Goal: Task Accomplishment & Management: Manage account settings

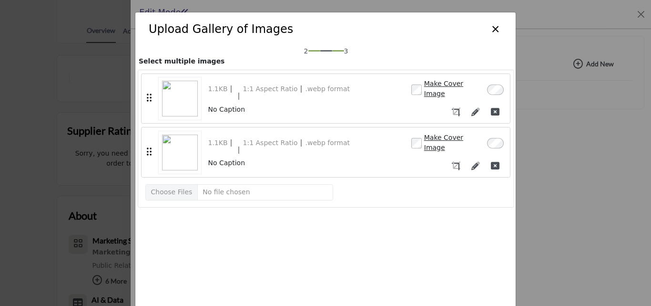
scroll to position [211, 0]
click at [491, 161] on icon "button" at bounding box center [495, 165] width 9 height 9
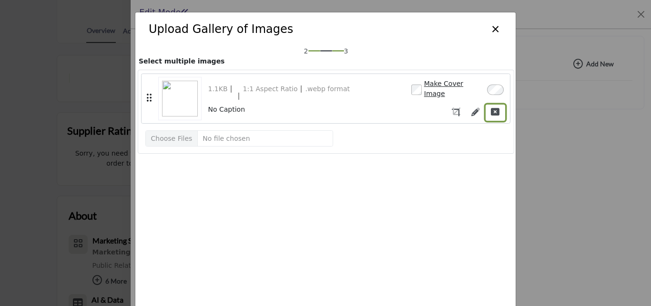
click at [491, 107] on icon "button" at bounding box center [495, 111] width 9 height 9
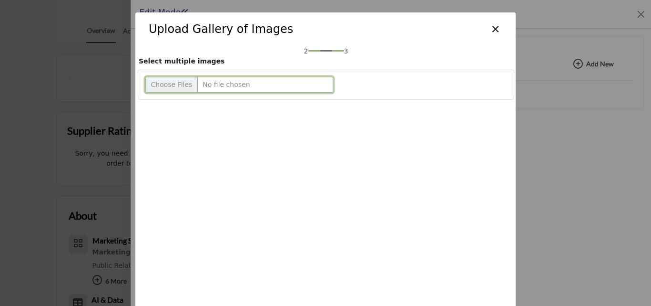
click at [162, 82] on input "Upload file" at bounding box center [239, 85] width 188 height 16
type input "**********"
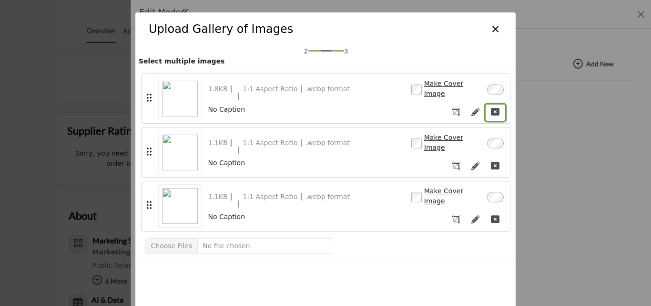
click at [491, 107] on icon "button" at bounding box center [495, 111] width 9 height 9
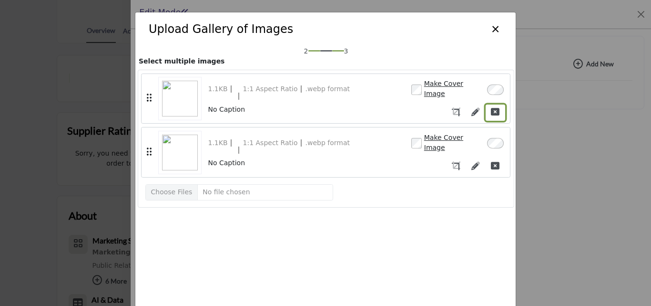
click at [489, 112] on button "button" at bounding box center [496, 112] width 20 height 17
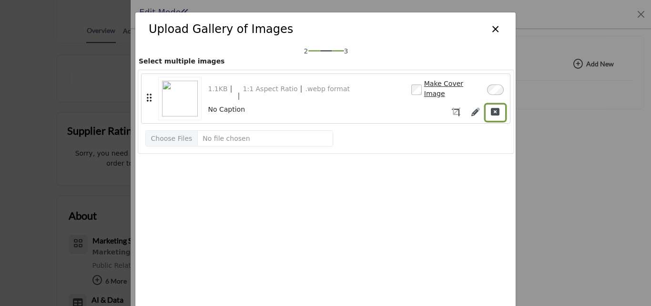
click at [489, 112] on button "button" at bounding box center [496, 112] width 20 height 17
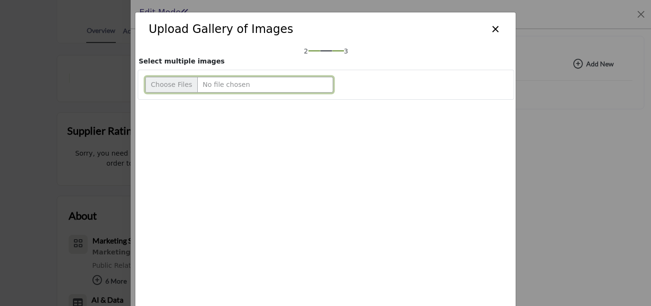
click at [165, 89] on input "Upload file" at bounding box center [239, 85] width 188 height 16
type input "**********"
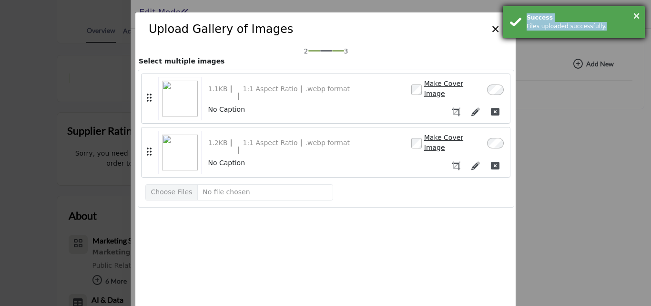
drag, startPoint x: 519, startPoint y: 14, endPoint x: 602, endPoint y: 31, distance: 84.8
click at [602, 31] on div "× Success Files uploaded successfully." at bounding box center [574, 22] width 143 height 33
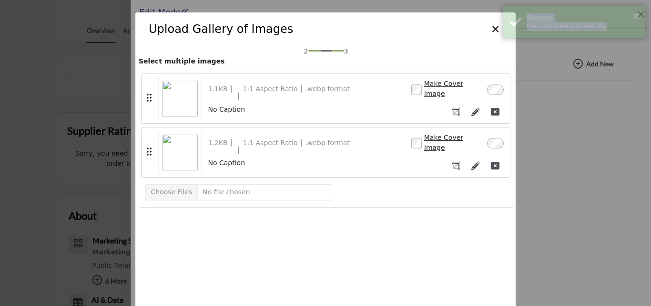
copy div "Success Files uploaded successfully."
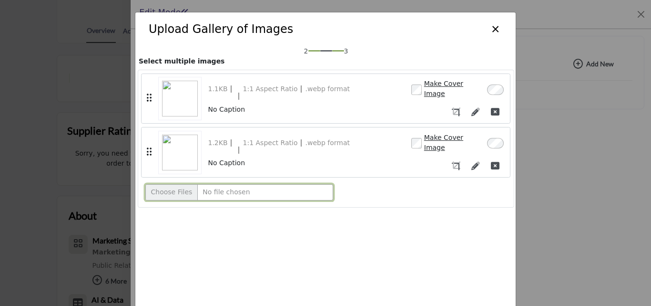
click at [181, 184] on input "Upload file" at bounding box center [239, 192] width 188 height 16
type input "**********"
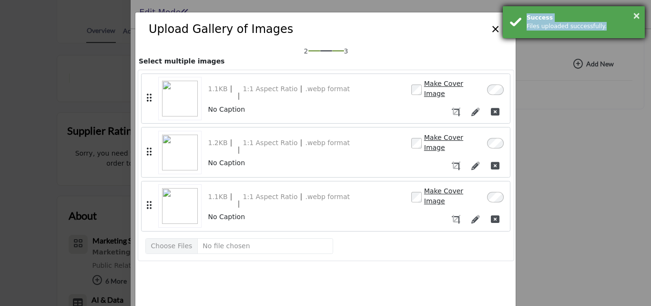
drag, startPoint x: 527, startPoint y: 17, endPoint x: 621, endPoint y: 35, distance: 96.5
click at [624, 34] on div "× Success Files uploaded successfully." at bounding box center [574, 22] width 143 height 33
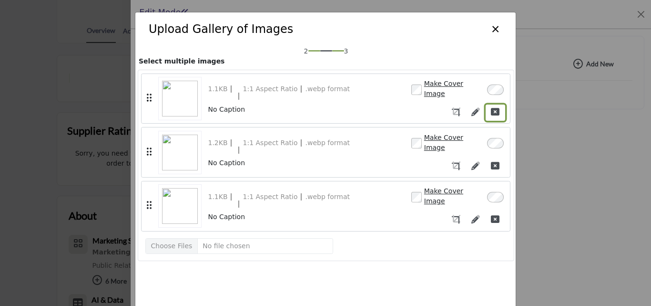
click at [493, 107] on icon "button" at bounding box center [495, 111] width 9 height 9
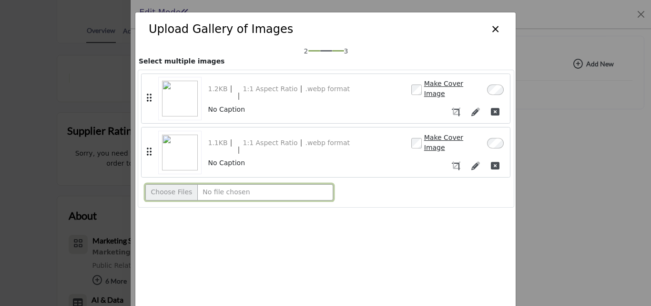
click at [175, 188] on input "Upload file" at bounding box center [239, 192] width 188 height 16
type input "**********"
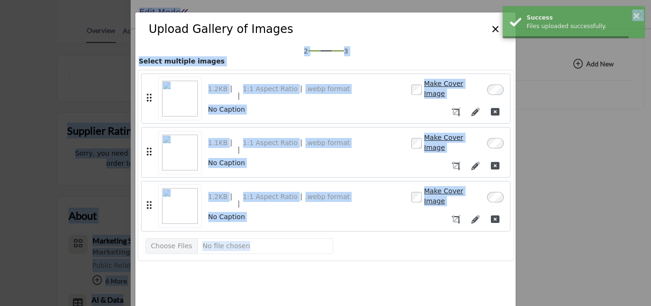
drag, startPoint x: 519, startPoint y: 17, endPoint x: 648, endPoint y: 29, distance: 128.9
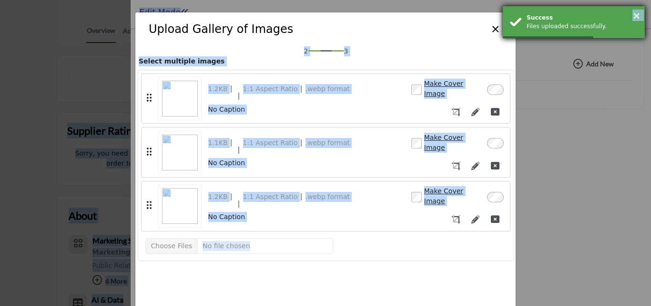
copy body "2 3 Loremip Dolo Sitametcons Adip Elit Seddoe Temporinc Utlaboree Dolorem 4 Ali…"
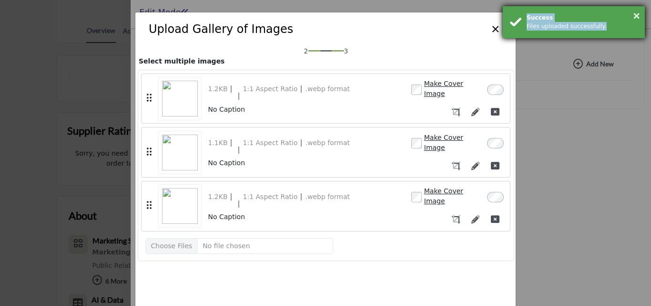
drag, startPoint x: 614, startPoint y: 29, endPoint x: 523, endPoint y: 17, distance: 91.8
click at [523, 17] on div "× Success Files uploaded successfully." at bounding box center [574, 22] width 143 height 33
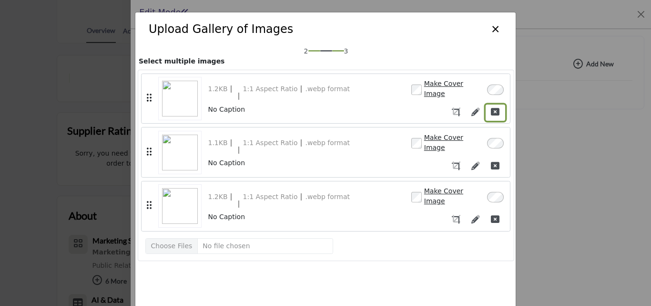
click at [489, 104] on button "button" at bounding box center [496, 112] width 20 height 17
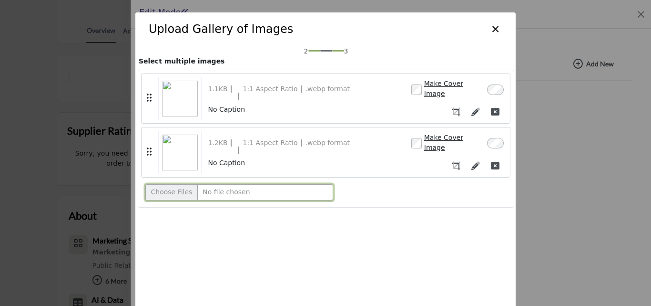
click at [180, 196] on input "Upload file" at bounding box center [239, 192] width 188 height 16
type input "**********"
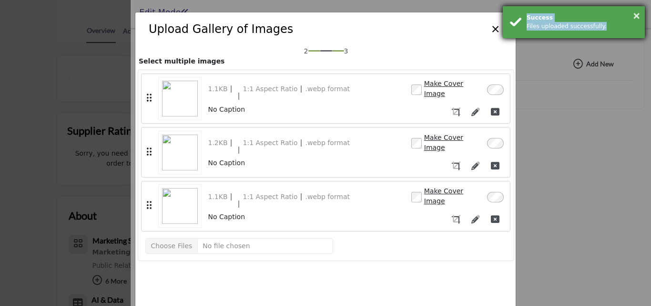
copy div "Success Files uploaded successfully."
drag, startPoint x: 525, startPoint y: 14, endPoint x: 610, endPoint y: 29, distance: 86.2
click at [610, 29] on div "× Success Files uploaded successfully." at bounding box center [574, 22] width 143 height 33
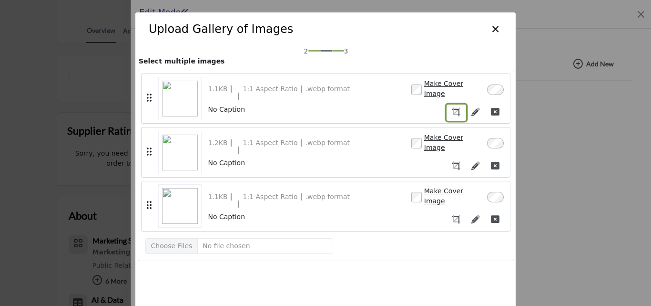
click at [452, 107] on icon "button" at bounding box center [456, 111] width 9 height 9
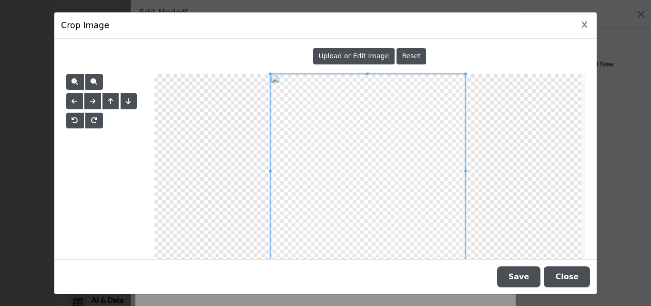
click at [582, 21] on button "Close Image Upload Modal" at bounding box center [584, 25] width 11 height 11
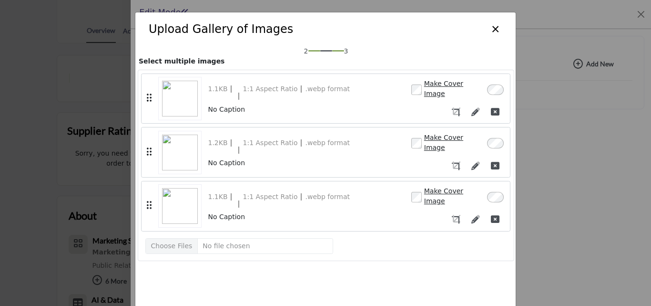
click at [472, 99] on div "1.1KB 1:1 Aspect Ratio .webp format Make Cover Image No Caption" at bounding box center [356, 98] width 297 height 44
click at [472, 107] on icon "button" at bounding box center [476, 111] width 9 height 9
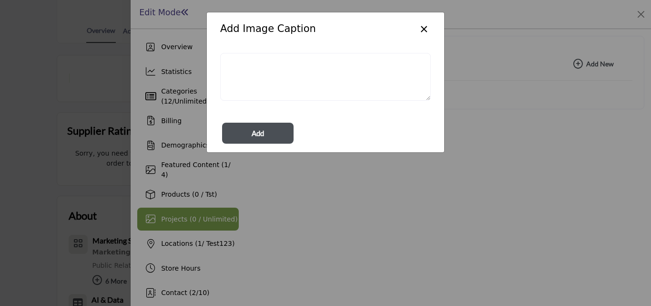
click at [426, 27] on button "×" at bounding box center [424, 28] width 14 height 18
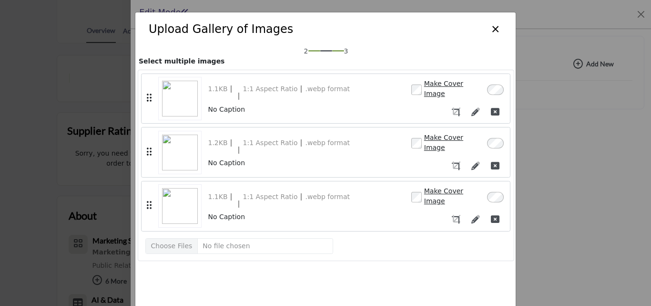
click at [439, 88] on label "Make Cover Image" at bounding box center [453, 89] width 59 height 20
click at [491, 107] on icon "button" at bounding box center [495, 111] width 9 height 9
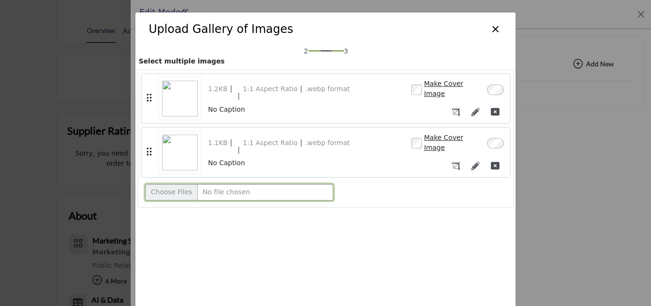
click at [174, 197] on input "Upload file" at bounding box center [239, 192] width 188 height 16
type input "**********"
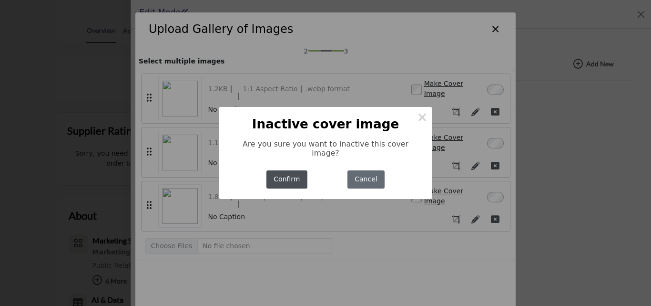
click at [373, 177] on button "Cancel" at bounding box center [366, 179] width 37 height 19
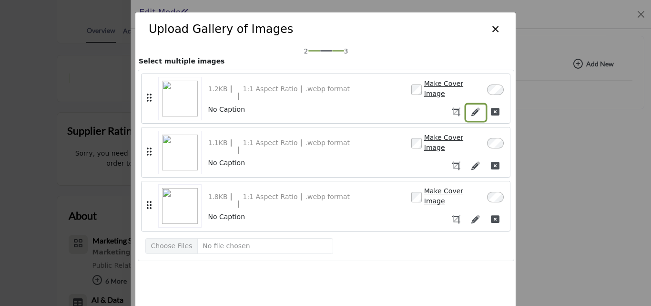
click at [466, 108] on button "button" at bounding box center [476, 112] width 20 height 17
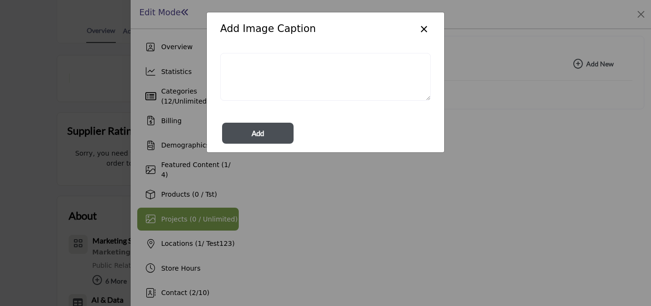
click at [429, 24] on button "×" at bounding box center [424, 28] width 14 height 18
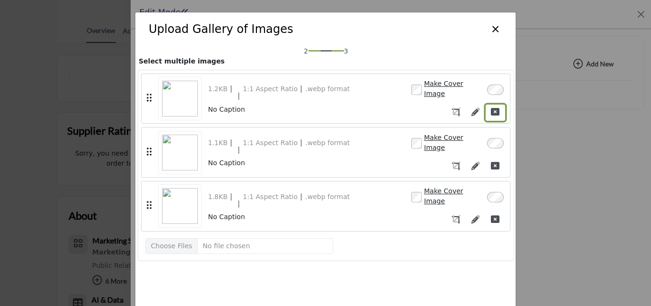
click at [486, 104] on button "button" at bounding box center [496, 112] width 20 height 17
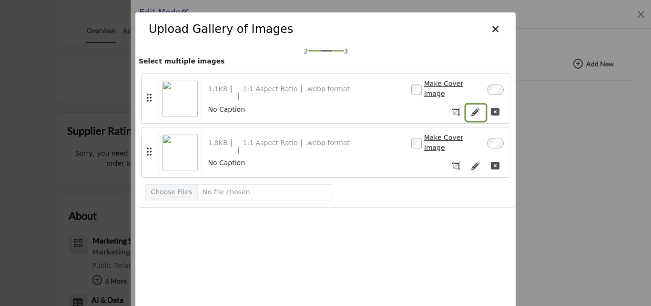
click at [476, 105] on button "button" at bounding box center [476, 112] width 20 height 17
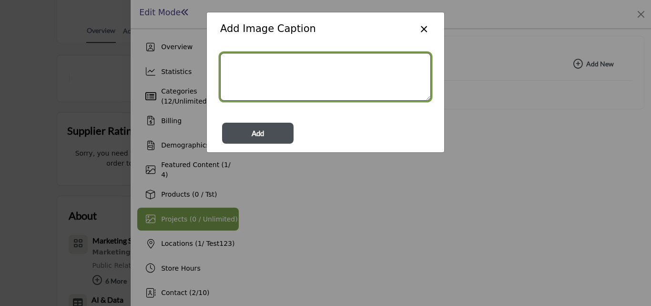
click at [361, 100] on textarea "Add image caption" at bounding box center [325, 77] width 211 height 48
type textarea "*********"
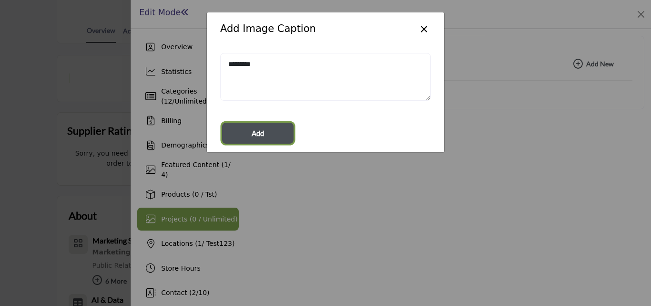
click at [233, 143] on button "Add" at bounding box center [258, 133] width 72 height 21
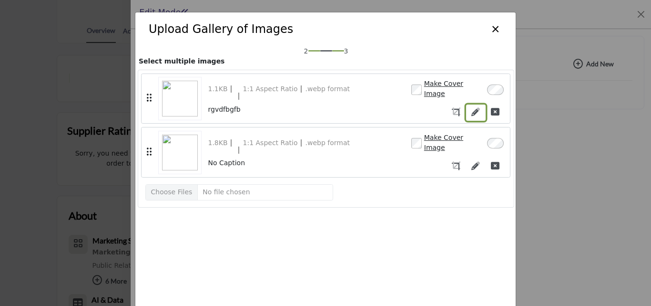
click at [472, 111] on icon "button" at bounding box center [476, 111] width 9 height 9
type textarea "*********"
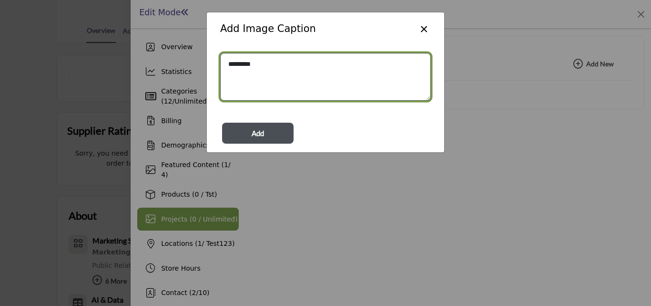
drag, startPoint x: 301, startPoint y: 84, endPoint x: 193, endPoint y: 76, distance: 108.6
click at [193, 76] on div "Add Image Caption × ********* × Add" at bounding box center [325, 153] width 651 height 306
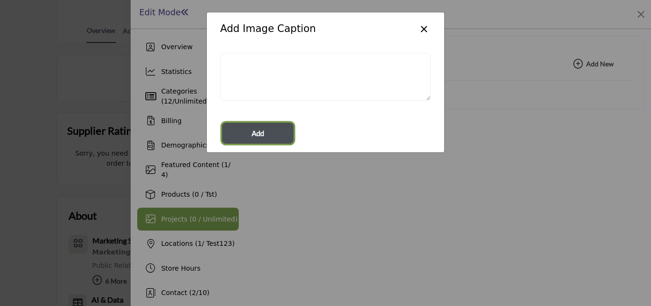
click at [258, 129] on span "Add" at bounding box center [258, 133] width 12 height 11
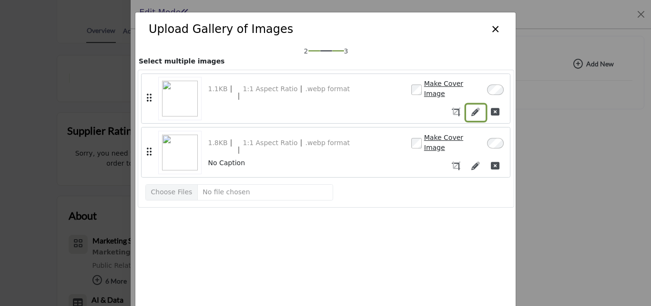
click at [472, 107] on icon "button" at bounding box center [476, 111] width 9 height 9
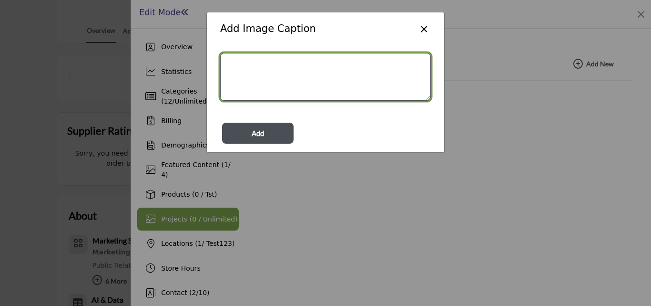
click at [282, 88] on textarea "Add image caption" at bounding box center [325, 77] width 211 height 48
type textarea "**********"
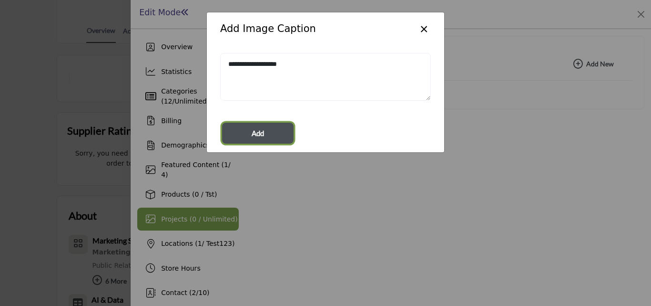
click at [275, 129] on button "Add" at bounding box center [258, 133] width 72 height 21
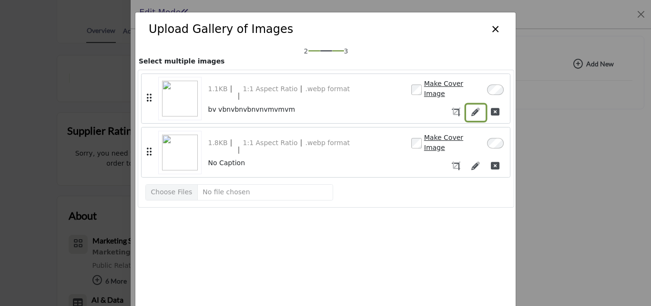
click at [466, 106] on button "button" at bounding box center [476, 112] width 20 height 17
type textarea "**********"
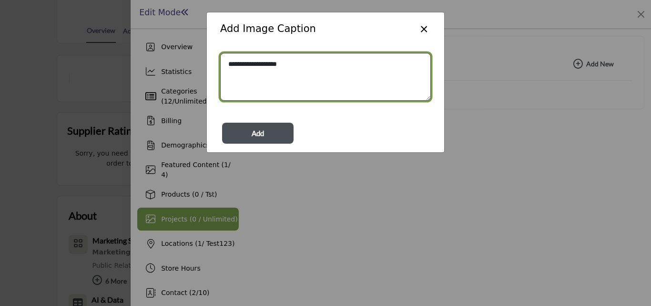
drag, startPoint x: 342, startPoint y: 81, endPoint x: 111, endPoint y: 68, distance: 231.6
click at [111, 68] on div "**********" at bounding box center [325, 153] width 651 height 306
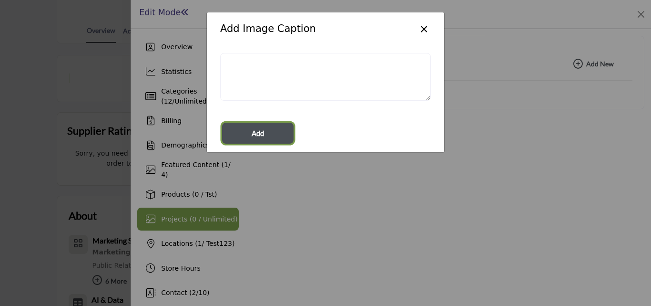
click at [274, 125] on button "Add" at bounding box center [258, 133] width 72 height 21
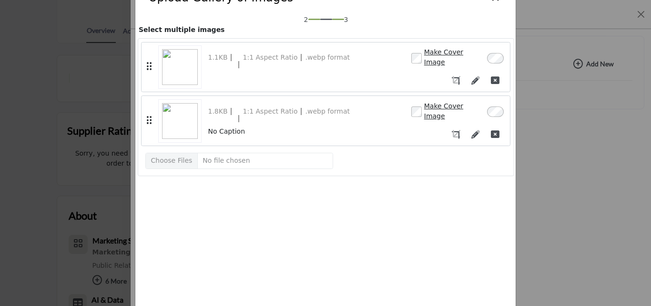
scroll to position [78, 0]
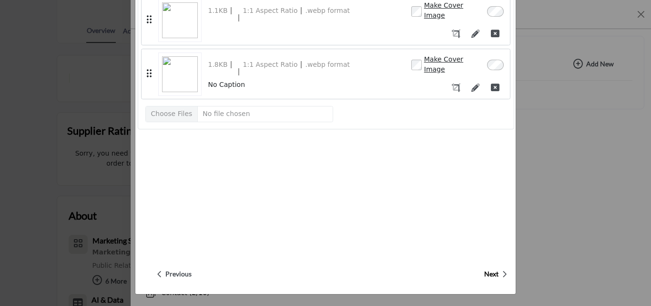
click at [502, 272] on icon "button" at bounding box center [504, 273] width 5 height 9
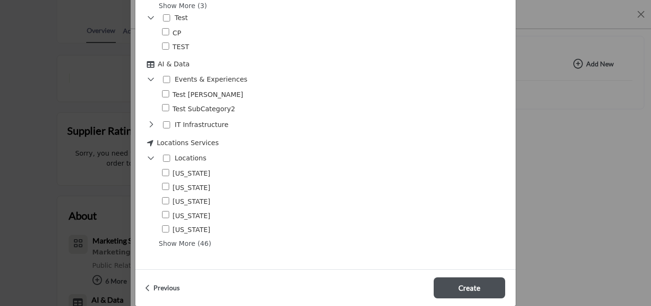
scroll to position [546, 0]
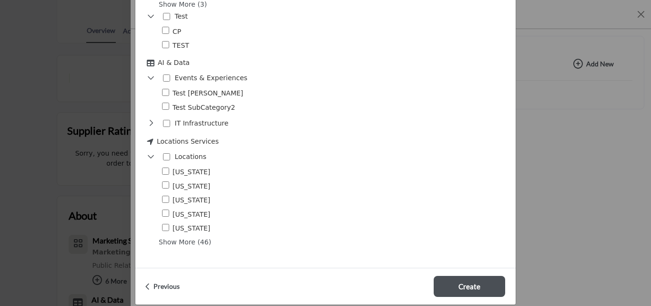
click at [170, 281] on span "Previous" at bounding box center [167, 286] width 26 height 10
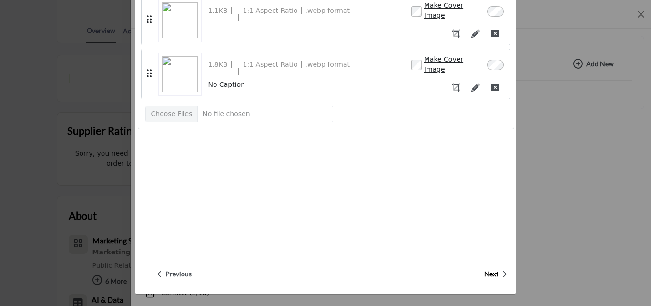
click at [172, 276] on span "Previous" at bounding box center [178, 274] width 26 height 10
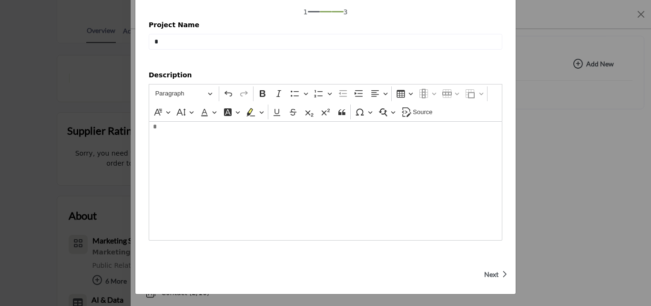
scroll to position [46, 0]
click at [496, 274] on p "Next" at bounding box center [496, 274] width 23 height 10
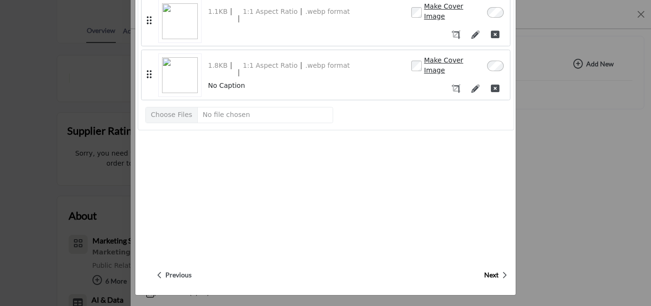
scroll to position [78, 0]
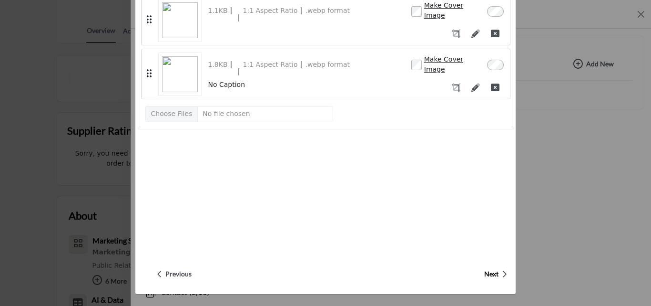
click at [497, 272] on p "Next" at bounding box center [496, 274] width 23 height 10
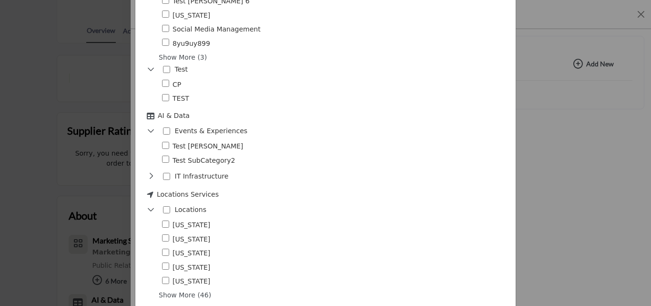
scroll to position [546, 0]
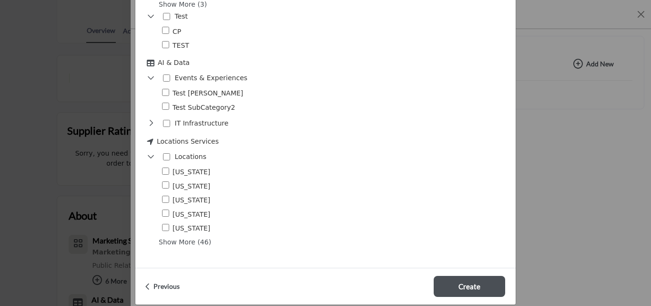
click at [168, 150] on div "Locations 0" at bounding box center [179, 157] width 64 height 14
click at [453, 276] on button "Create" at bounding box center [470, 286] width 72 height 21
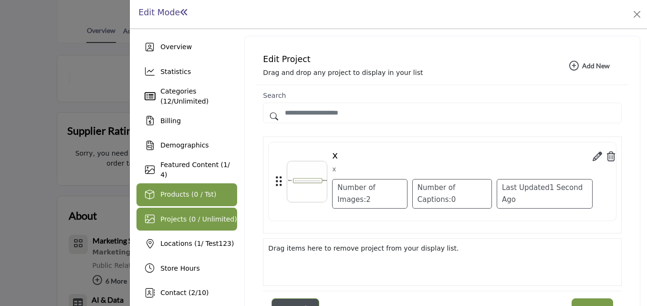
click at [194, 191] on span "Products (0 / Tst)" at bounding box center [188, 194] width 56 height 8
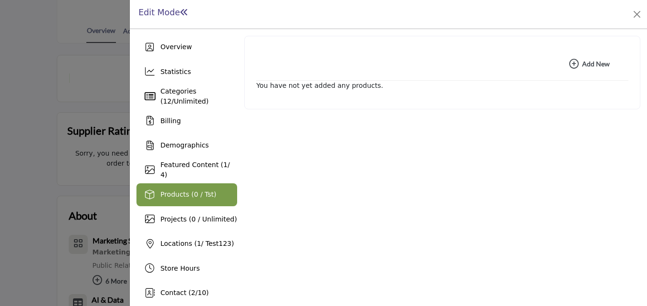
click at [585, 64] on b "Add New Add New" at bounding box center [589, 64] width 41 height 10
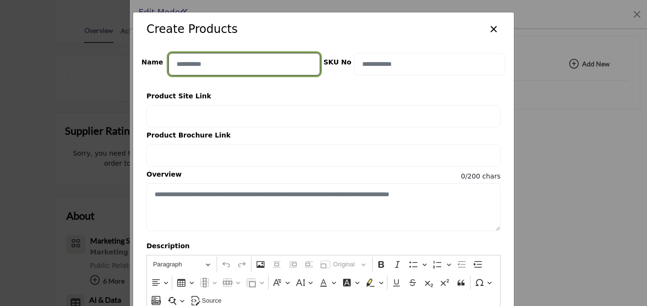
click at [286, 64] on input "Enter product name" at bounding box center [244, 64] width 152 height 22
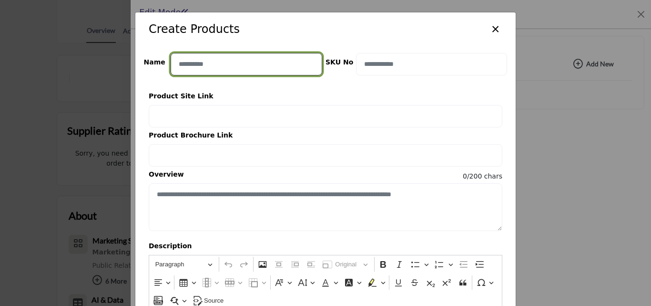
click at [279, 63] on input "Enter product name" at bounding box center [247, 64] width 152 height 22
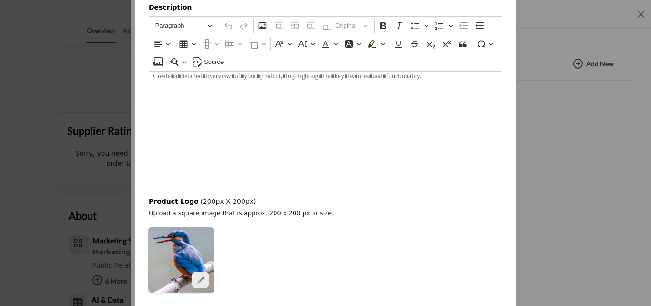
scroll to position [292, 0]
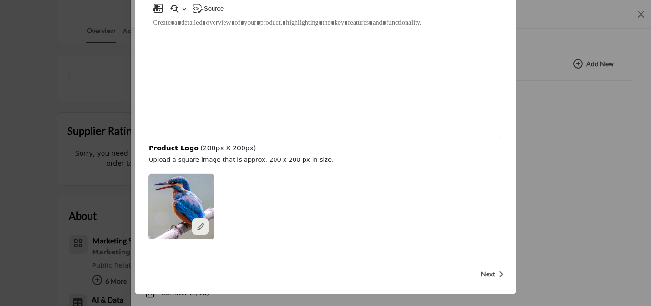
type input "**"
click at [493, 273] on p "Next" at bounding box center [492, 274] width 23 height 10
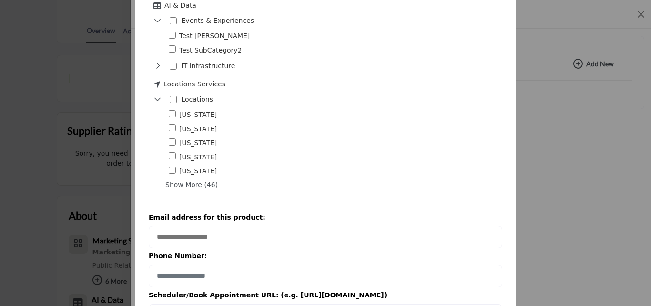
scroll to position [669, 0]
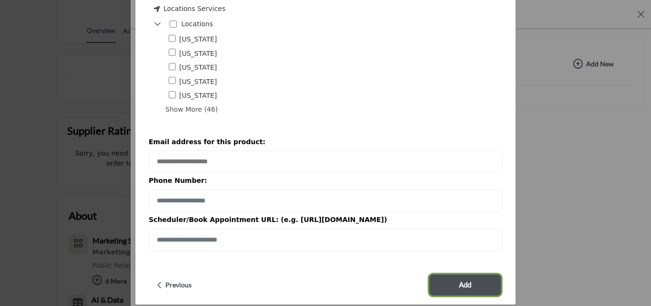
click at [474, 276] on button "Add" at bounding box center [466, 284] width 72 height 21
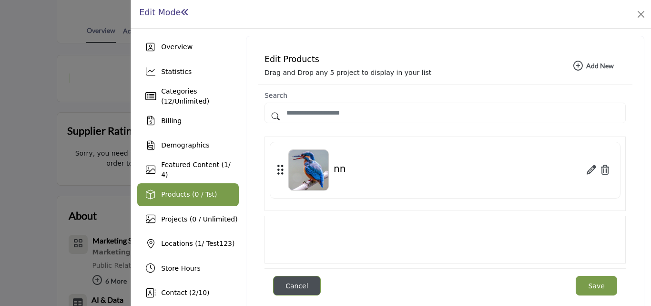
scroll to position [192, 0]
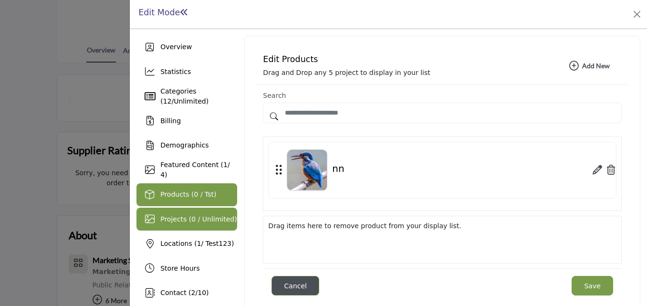
click at [180, 213] on div "Projects (0 / Unlimited)" at bounding box center [186, 218] width 101 height 23
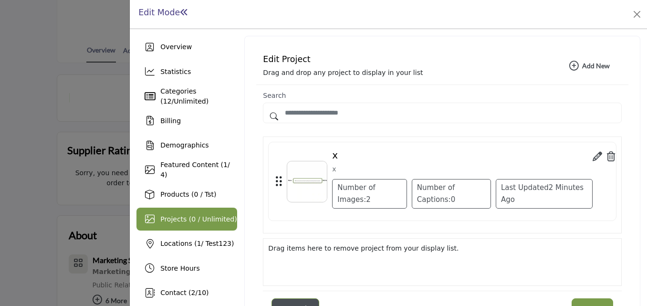
click at [592, 159] on icon at bounding box center [597, 157] width 10 height 10
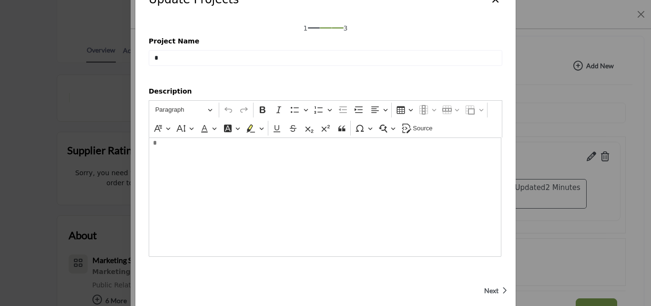
scroll to position [46, 0]
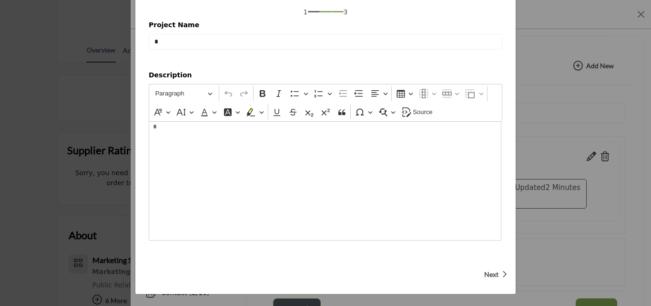
click at [489, 269] on span "Next" at bounding box center [492, 274] width 14 height 10
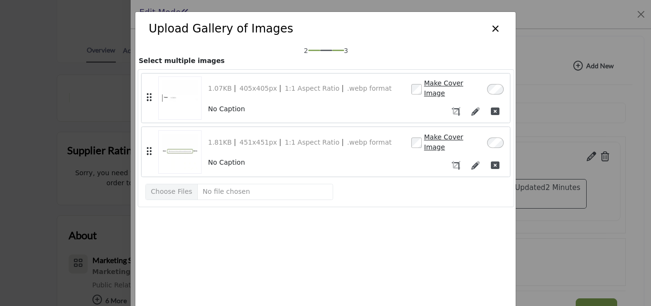
scroll to position [0, 0]
click at [493, 31] on button "×" at bounding box center [496, 28] width 14 height 18
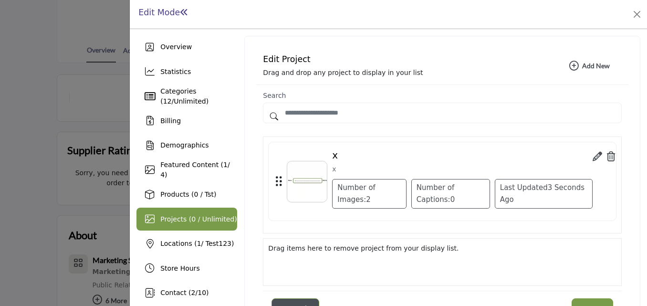
drag, startPoint x: 597, startPoint y: 156, endPoint x: 599, endPoint y: 152, distance: 5.3
click at [607, 156] on icon at bounding box center [611, 157] width 9 height 10
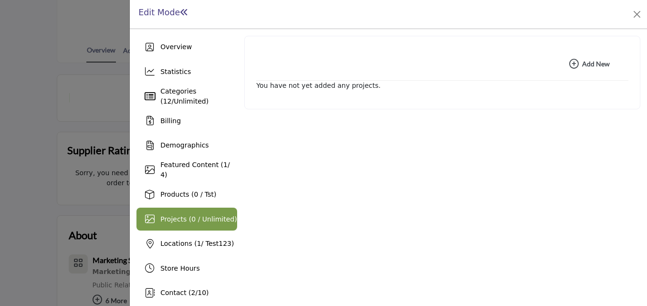
click at [602, 66] on b "Add New Add New" at bounding box center [589, 64] width 41 height 10
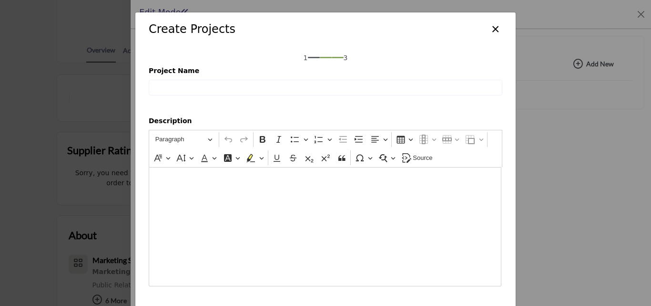
click at [316, 99] on div "1 3 Project Name" at bounding box center [325, 74] width 381 height 56
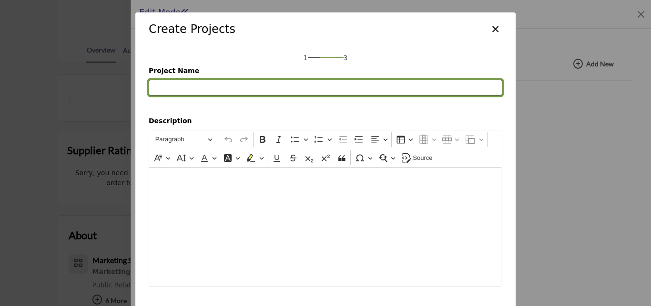
click at [326, 81] on input "Project Name" at bounding box center [326, 88] width 354 height 16
type input "***"
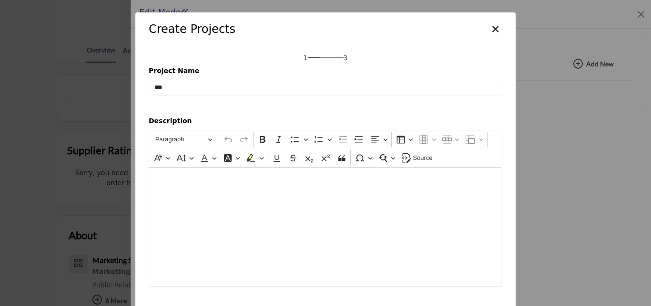
click at [332, 191] on div "Editor editing area: main" at bounding box center [325, 226] width 353 height 119
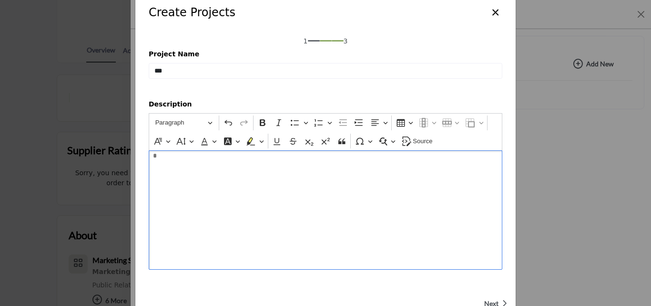
scroll to position [46, 0]
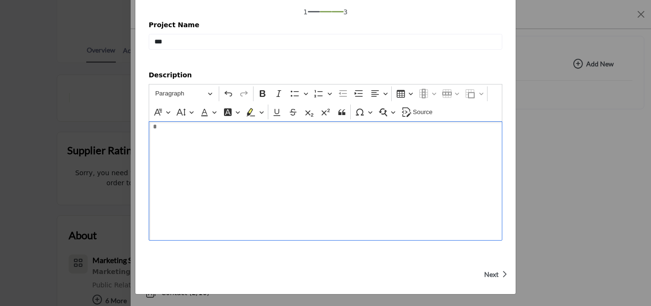
click at [502, 273] on icon "button" at bounding box center [504, 273] width 5 height 9
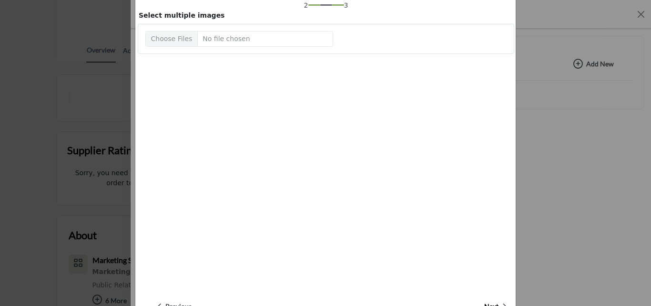
click at [500, 273] on div "2 3 Select multiple images" at bounding box center [326, 143] width 377 height 286
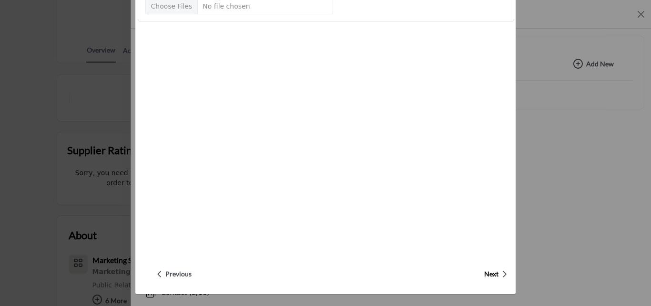
click at [482, 268] on button "Next" at bounding box center [493, 273] width 23 height 23
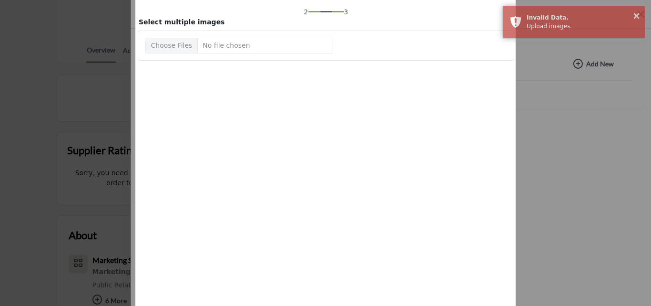
scroll to position [0, 0]
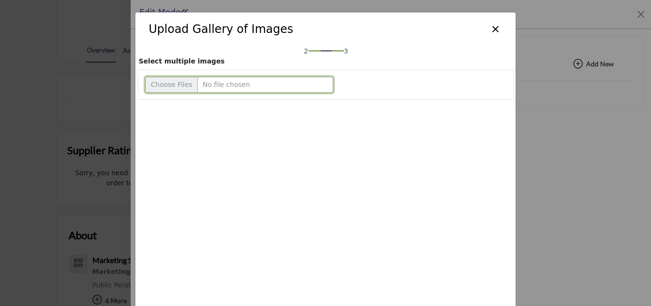
click at [169, 88] on input "Upload file" at bounding box center [239, 85] width 188 height 16
type input "**********"
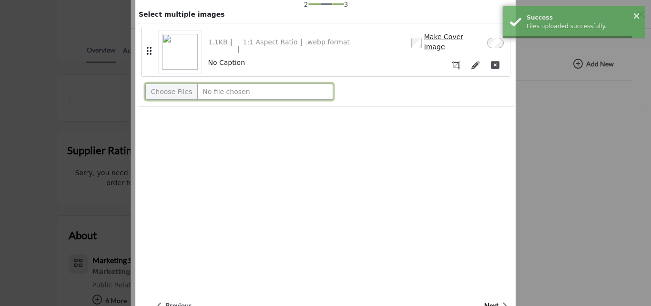
scroll to position [78, 0]
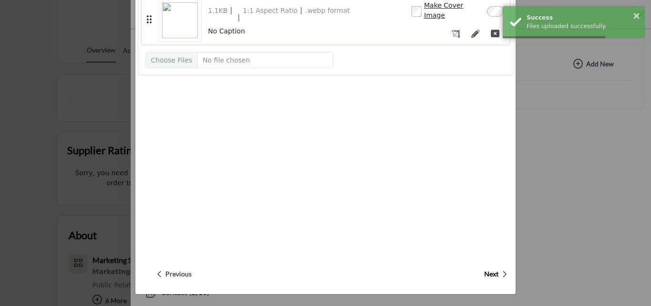
click at [492, 269] on span "Next" at bounding box center [492, 274] width 14 height 10
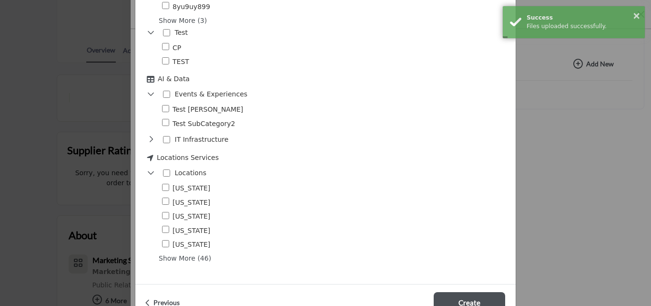
scroll to position [546, 0]
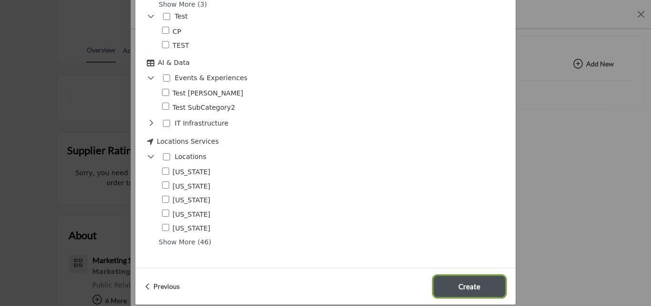
click at [459, 281] on span "Create" at bounding box center [470, 286] width 22 height 11
click at [497, 276] on button "Create" at bounding box center [470, 286] width 72 height 21
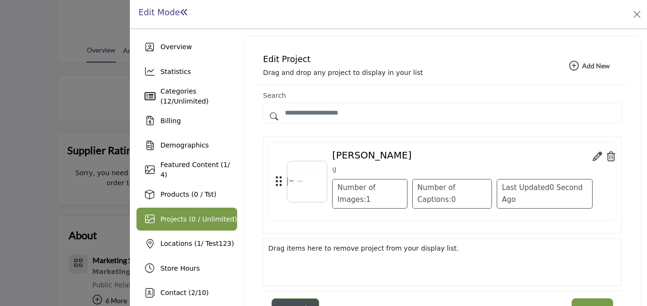
click at [592, 160] on icon at bounding box center [597, 157] width 10 height 10
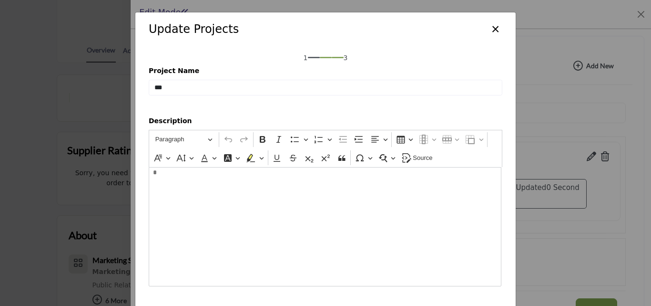
click at [494, 27] on button "×" at bounding box center [496, 28] width 14 height 18
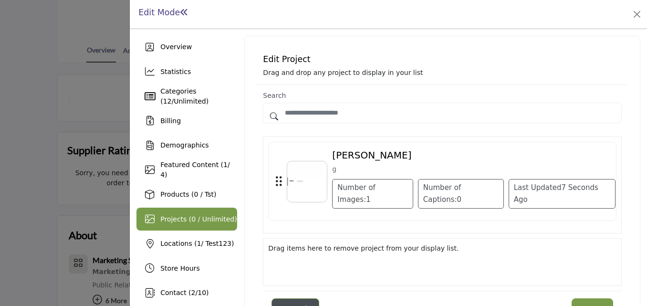
drag, startPoint x: 492, startPoint y: 140, endPoint x: 531, endPoint y: 164, distance: 45.6
click at [492, 140] on div "1 0" at bounding box center [442, 184] width 359 height 97
click at [574, 142] on div "1 0 7 Seconds Ago" at bounding box center [442, 181] width 348 height 79
click at [525, 165] on p "g" at bounding box center [473, 169] width 283 height 10
click at [418, 262] on div "Drag items here to remove project from your display list." at bounding box center [442, 262] width 359 height 48
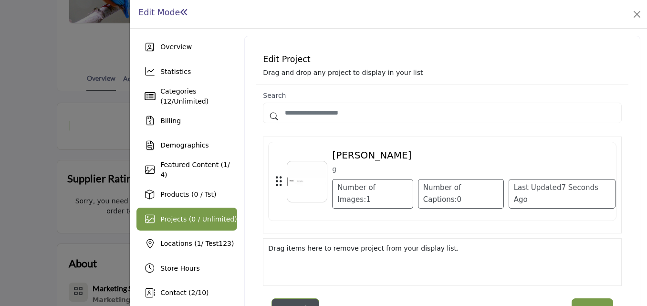
scroll to position [192, 0]
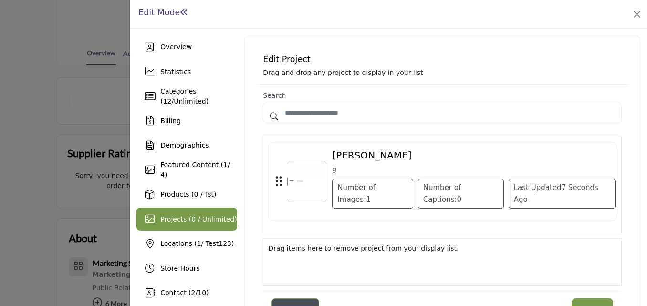
click at [497, 196] on div "Number of Images: 1 Number of Captions: 0 Last Updated 7 Seconds Ago" at bounding box center [473, 194] width 283 height 30
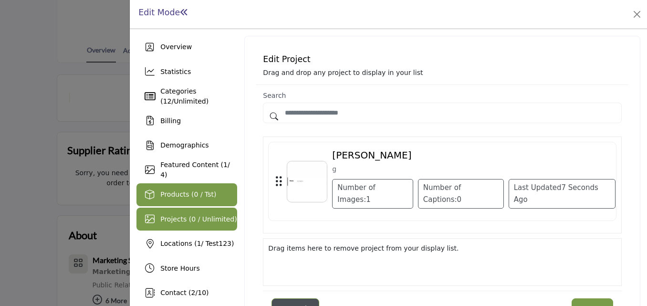
click at [223, 191] on div "Products (0 / Tst)" at bounding box center [186, 194] width 101 height 23
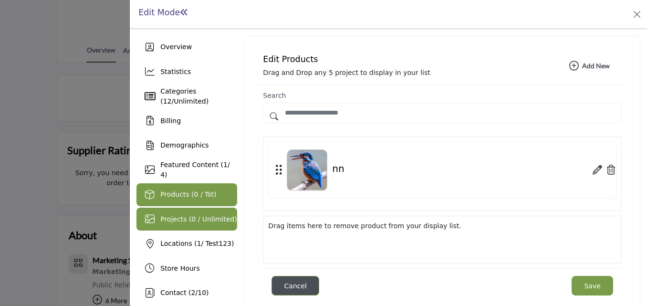
click at [212, 211] on div "Projects (0 / Unlimited)" at bounding box center [186, 218] width 101 height 23
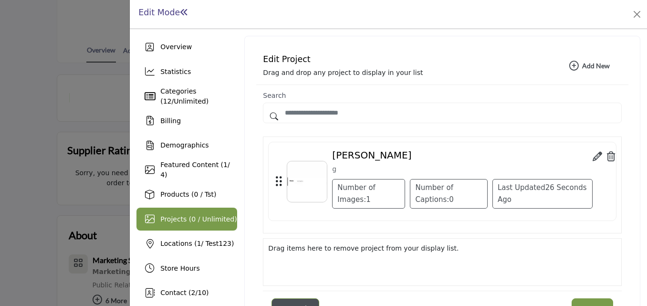
click at [437, 230] on div "1 0" at bounding box center [442, 184] width 359 height 97
click at [592, 159] on icon at bounding box center [597, 157] width 10 height 10
click at [448, 256] on div "Drag items here to remove project from your display list." at bounding box center [442, 262] width 359 height 48
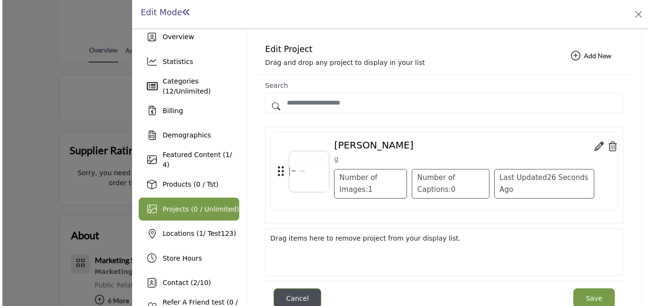
scroll to position [10, 0]
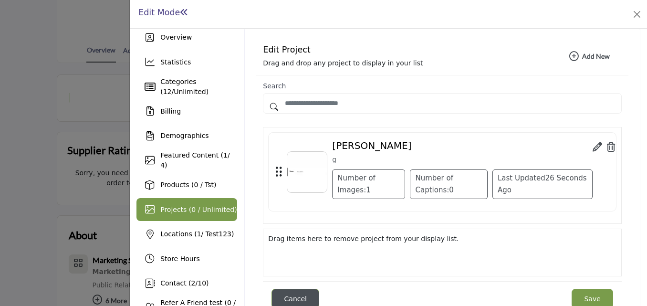
click at [577, 146] on div "[PERSON_NAME]" at bounding box center [462, 147] width 260 height 15
click at [592, 149] on icon at bounding box center [597, 147] width 10 height 10
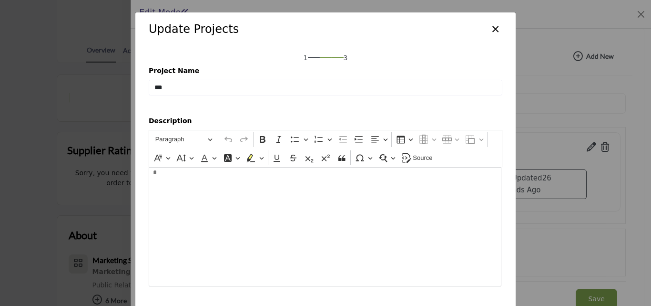
scroll to position [46, 0]
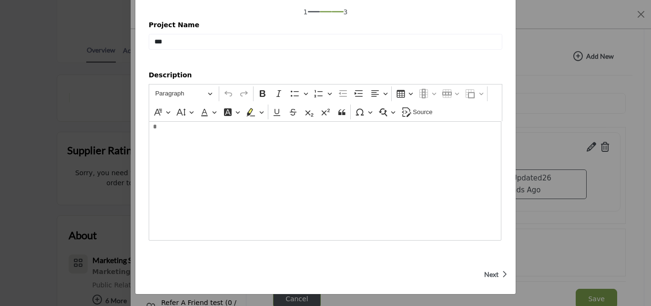
click at [491, 272] on span "Next" at bounding box center [492, 274] width 14 height 10
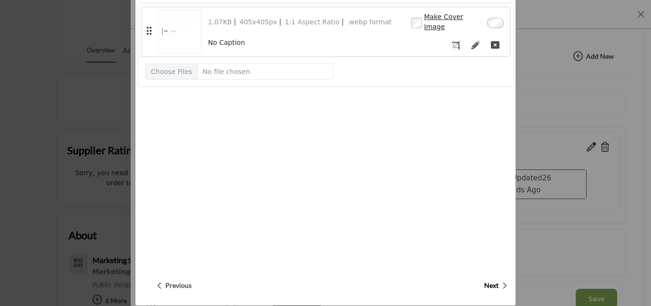
scroll to position [78, 0]
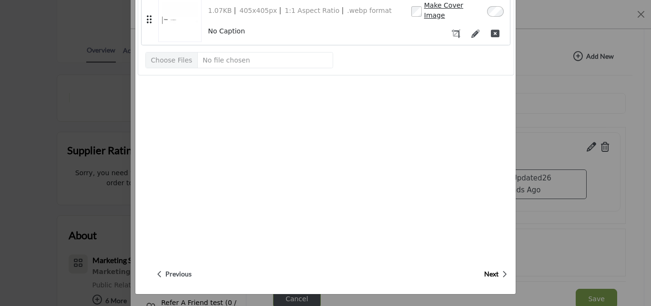
click at [496, 273] on span "Next" at bounding box center [492, 274] width 14 height 10
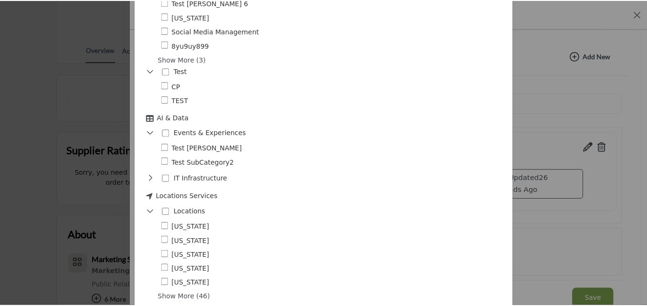
scroll to position [546, 0]
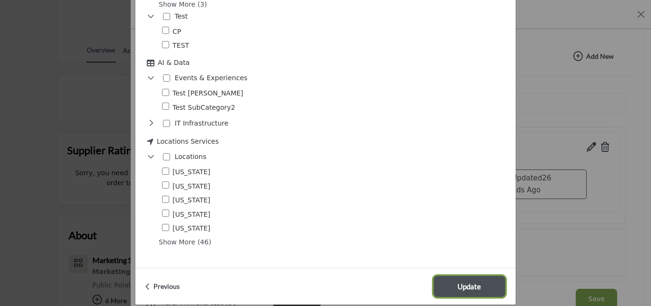
click at [472, 281] on span "Update" at bounding box center [469, 286] width 23 height 11
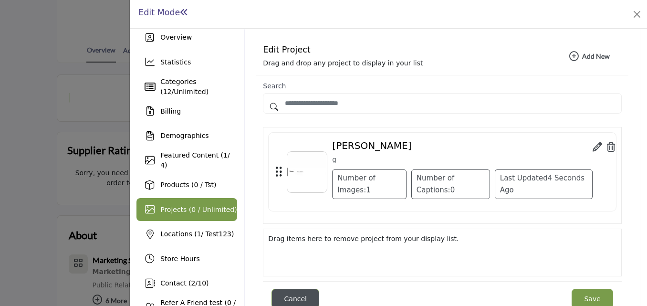
click at [431, 215] on div "1 0" at bounding box center [442, 175] width 359 height 97
click at [607, 147] on icon at bounding box center [611, 147] width 9 height 10
click at [607, 143] on icon at bounding box center [611, 147] width 9 height 10
click at [607, 148] on icon at bounding box center [611, 147] width 9 height 10
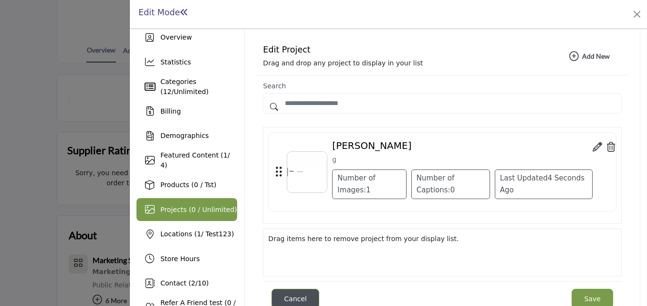
click at [607, 148] on icon at bounding box center [611, 147] width 9 height 10
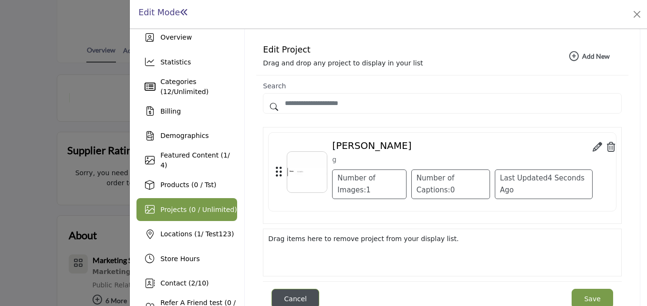
click at [607, 148] on icon at bounding box center [611, 147] width 9 height 10
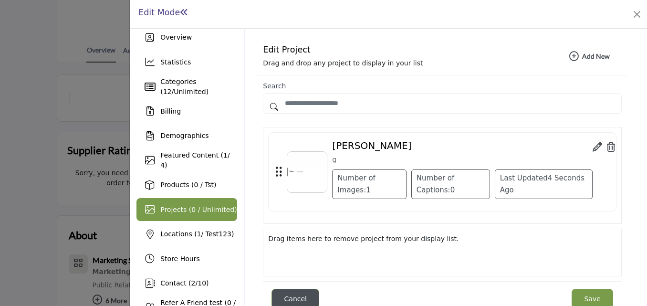
click at [441, 279] on div "Contacts (1) 1 0 4 Seconds Ago" at bounding box center [442, 221] width 359 height 188
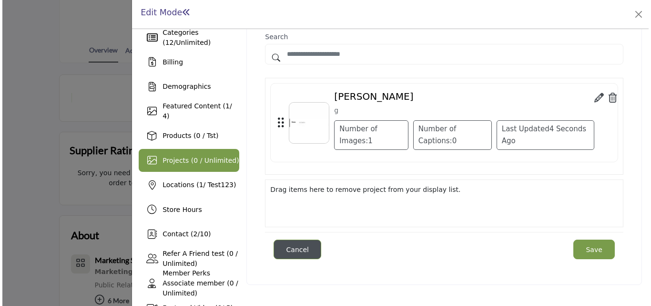
scroll to position [10, 0]
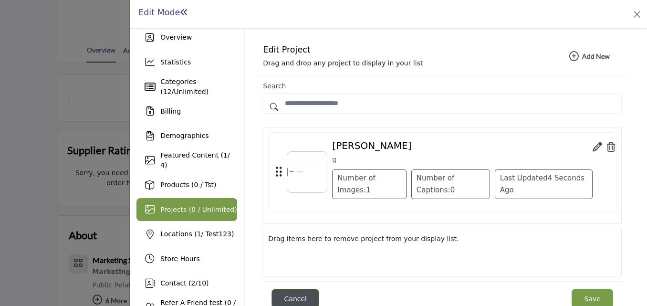
click at [607, 152] on icon at bounding box center [611, 147] width 9 height 10
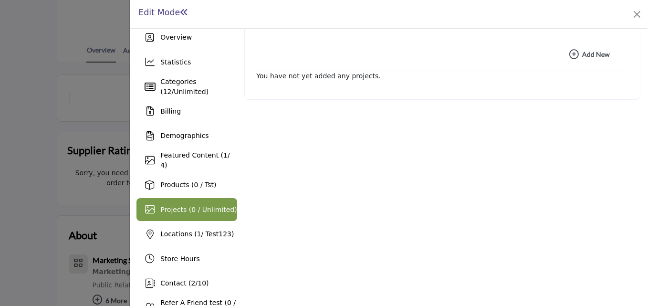
click at [563, 54] on button "Add New Add New" at bounding box center [589, 54] width 64 height 19
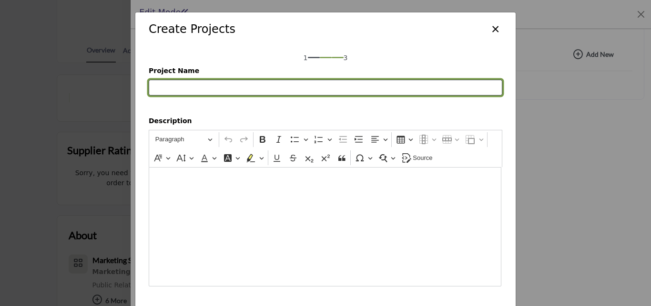
click at [292, 93] on input "Project Name" at bounding box center [326, 88] width 354 height 16
type input "*******"
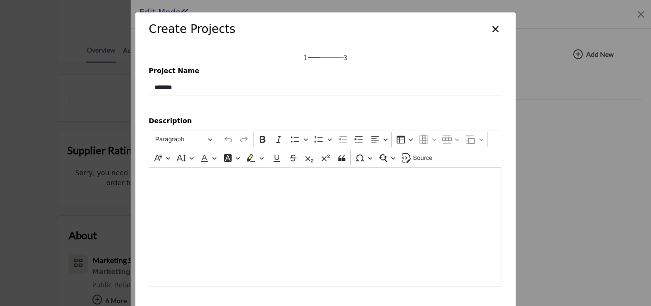
click at [421, 207] on div "Editor editing area: main" at bounding box center [325, 226] width 353 height 119
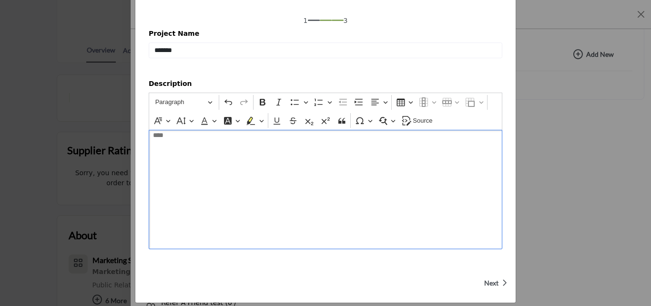
scroll to position [46, 0]
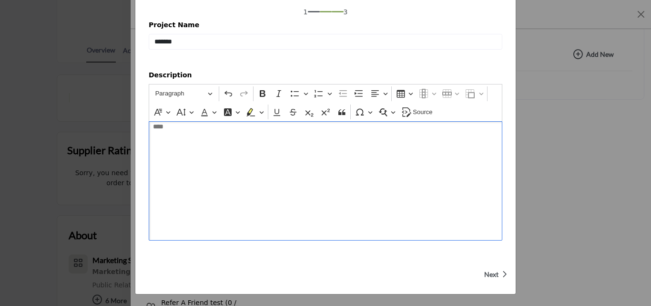
click at [502, 275] on icon "button" at bounding box center [504, 273] width 5 height 9
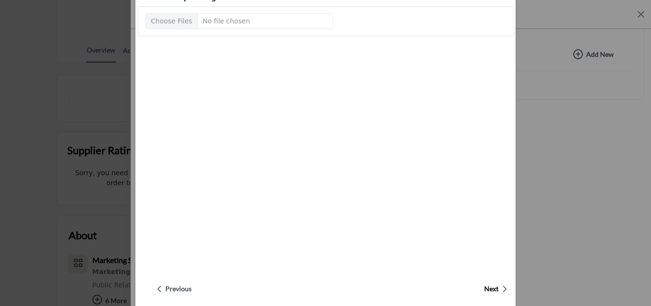
scroll to position [78, 0]
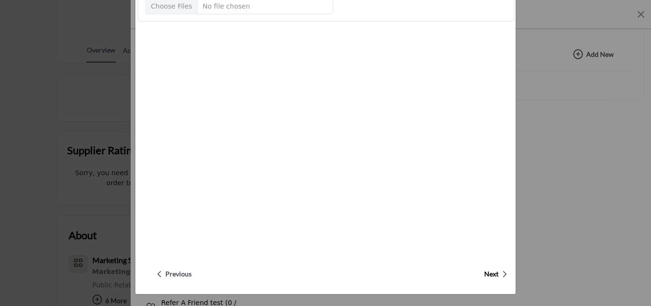
click at [496, 274] on span "Next" at bounding box center [492, 274] width 14 height 10
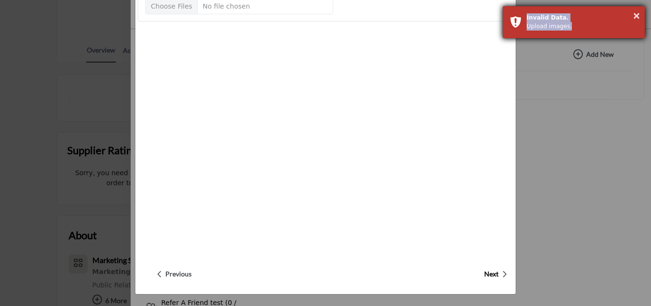
drag, startPoint x: 510, startPoint y: 14, endPoint x: 578, endPoint y: 38, distance: 71.8
click at [578, 38] on div "× Invalid Data. Upload images." at bounding box center [574, 22] width 143 height 33
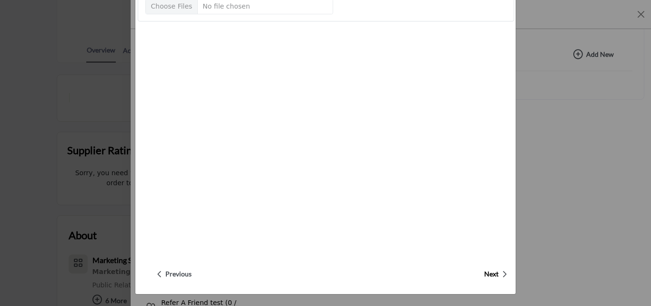
click at [495, 272] on span "Next" at bounding box center [492, 274] width 14 height 10
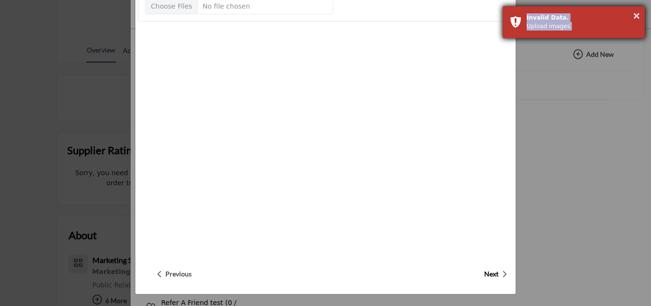
drag, startPoint x: 523, startPoint y: 16, endPoint x: 579, endPoint y: 31, distance: 58.6
click at [579, 30] on div "× Invalid Data. Upload images." at bounding box center [574, 22] width 143 height 33
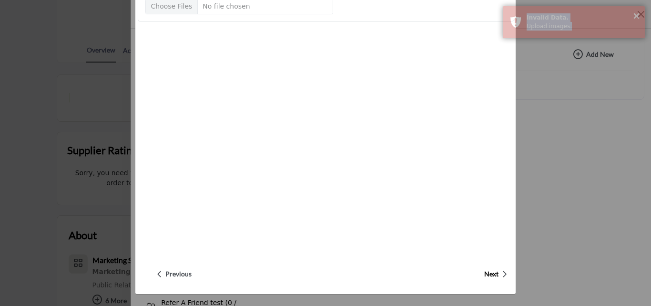
copy div "Invalid Data. Upload images."
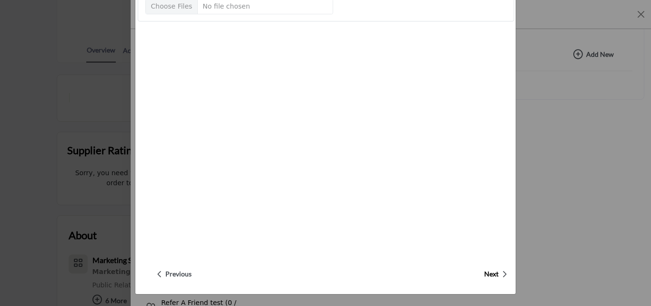
click at [503, 275] on icon "button" at bounding box center [504, 273] width 5 height 9
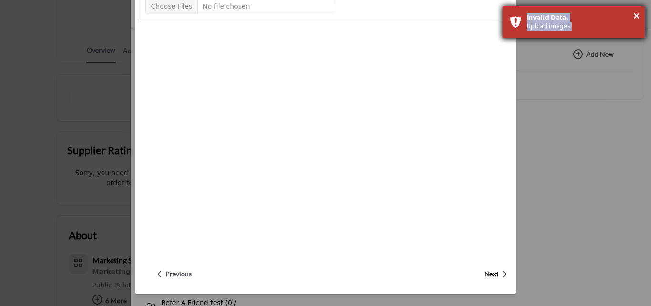
drag, startPoint x: 514, startPoint y: 17, endPoint x: 581, endPoint y: 29, distance: 68.4
click at [581, 29] on div "× Invalid Data. Upload images." at bounding box center [574, 22] width 143 height 33
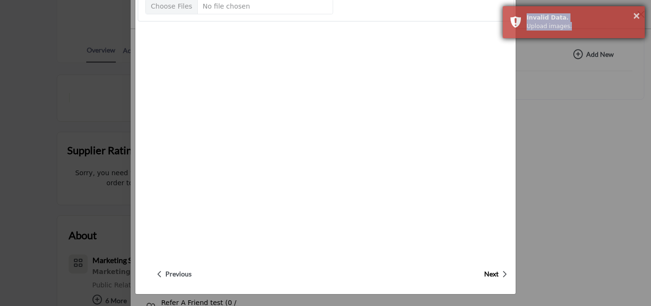
copy div "Invalid Data. Upload images."
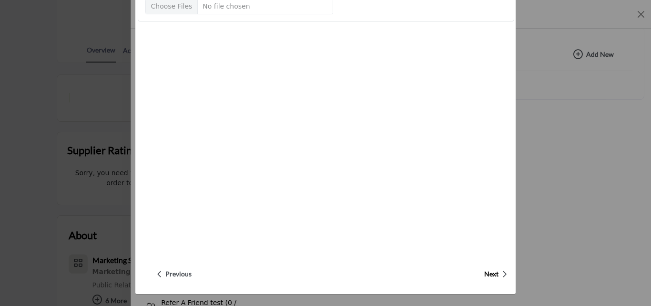
scroll to position [0, 0]
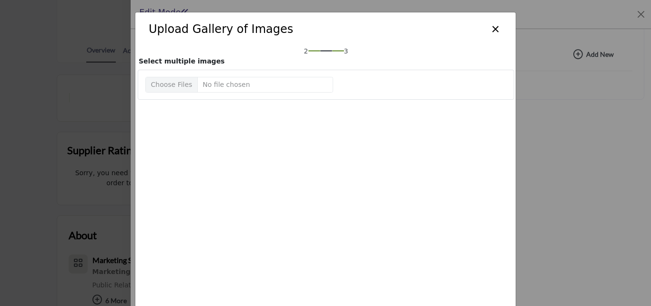
click at [497, 26] on button "×" at bounding box center [496, 28] width 14 height 18
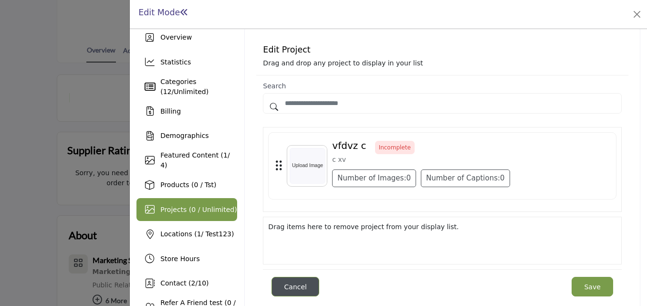
click at [558, 167] on div "vfdvz c Incomplete c xv Number of Images: 0 0" at bounding box center [473, 166] width 283 height 52
click at [279, 166] on icon at bounding box center [279, 165] width 6 height 12
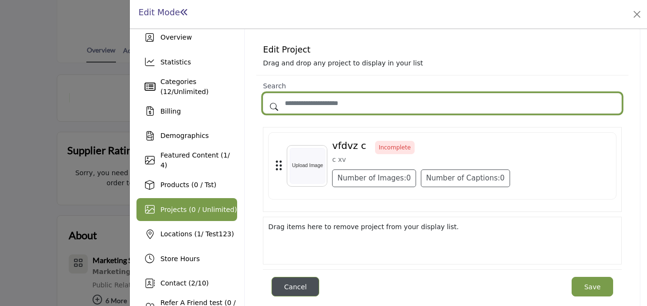
click at [302, 111] on input "Search by project name" at bounding box center [442, 103] width 359 height 21
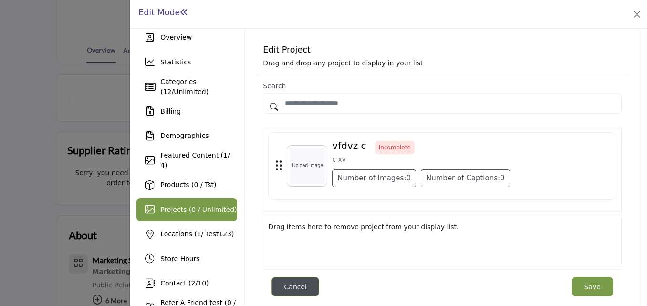
click at [497, 168] on div "vfdvz c Incomplete c xv Number of Images: 0 0" at bounding box center [420, 166] width 177 height 52
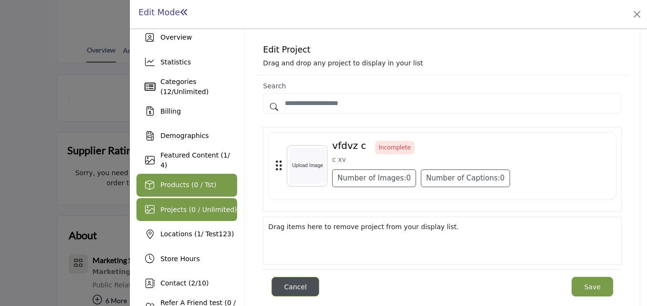
click at [210, 183] on div "Products (0 / Tst)" at bounding box center [186, 185] width 101 height 23
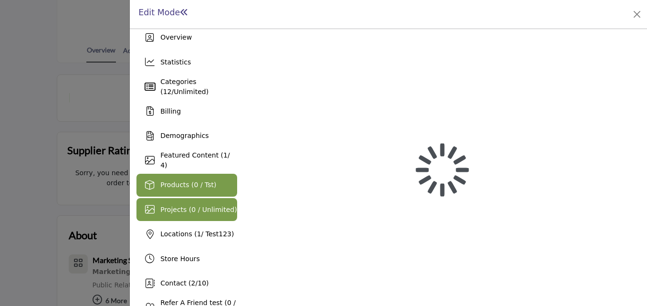
click at [204, 213] on span "Projects (0 / Unlimited)" at bounding box center [198, 210] width 77 height 8
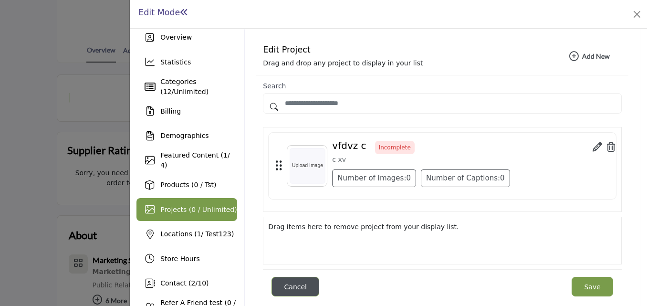
click at [607, 150] on icon at bounding box center [611, 147] width 9 height 10
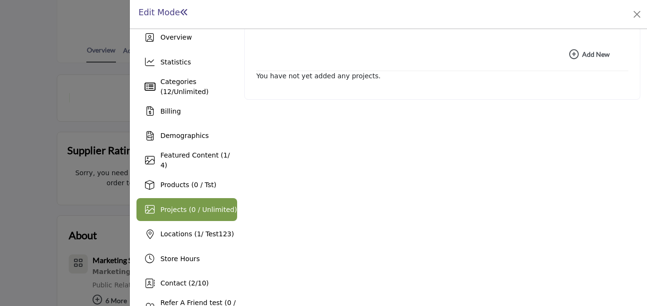
click at [594, 56] on b "Add New Add New" at bounding box center [589, 55] width 41 height 10
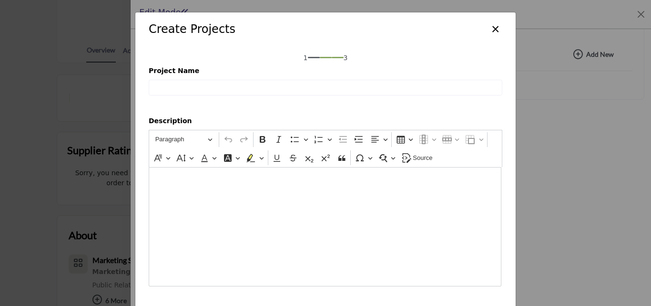
click at [332, 96] on div "1 3 Project Name" at bounding box center [325, 74] width 381 height 56
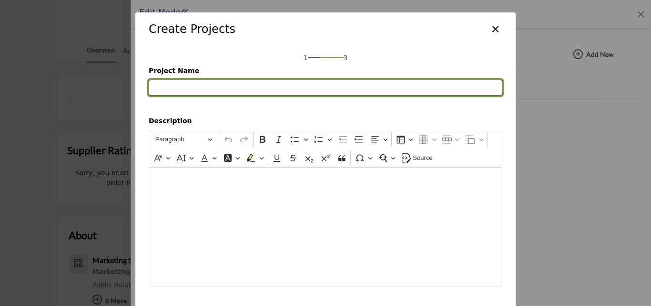
click at [235, 84] on input "Project Name" at bounding box center [326, 88] width 354 height 16
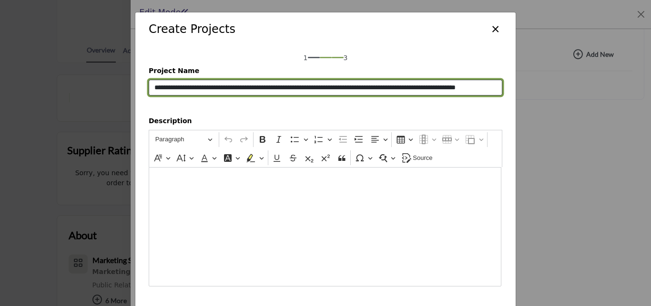
scroll to position [0, 46]
type input "**********"
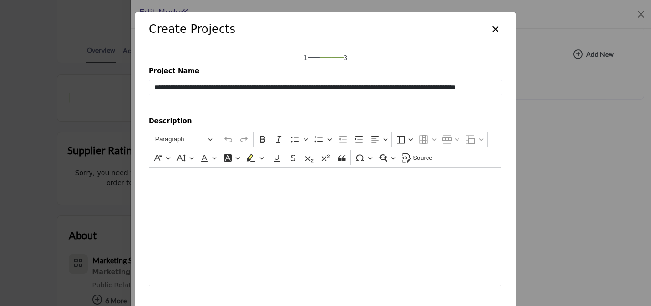
scroll to position [0, 0]
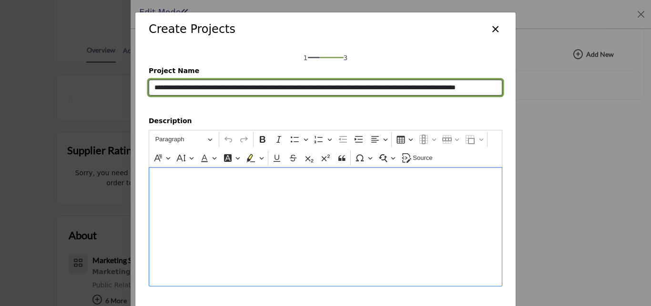
click at [276, 84] on input "**********" at bounding box center [326, 88] width 354 height 16
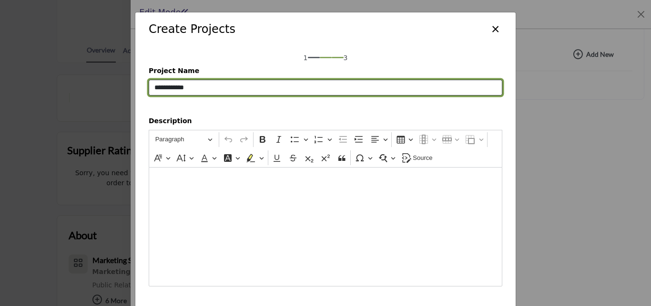
type input "**********"
drag, startPoint x: 223, startPoint y: 92, endPoint x: 119, endPoint y: 90, distance: 104.0
click at [121, 92] on div "**********" at bounding box center [325, 153] width 651 height 306
type input "**********"
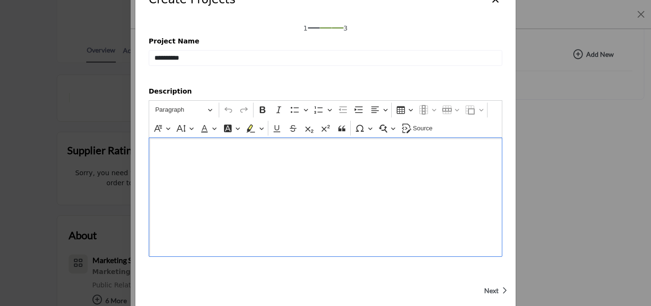
scroll to position [46, 0]
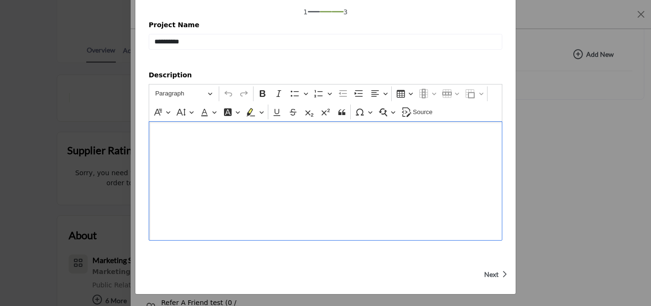
click at [490, 275] on span "Next" at bounding box center [492, 274] width 14 height 10
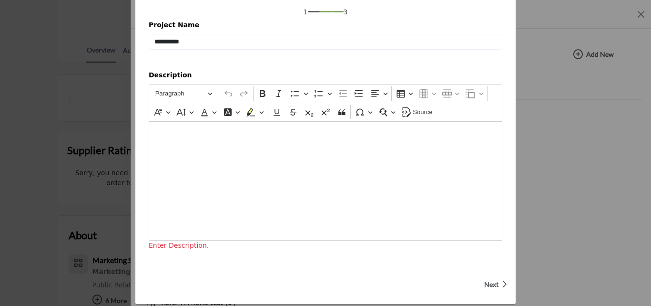
click at [322, 216] on div "Editor editing area: main" at bounding box center [326, 180] width 354 height 119
click at [487, 284] on span "Next" at bounding box center [492, 284] width 14 height 10
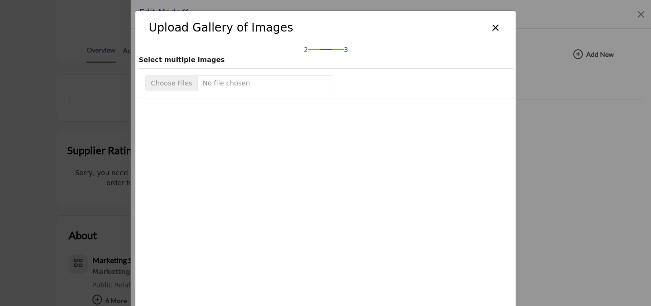
scroll to position [0, 0]
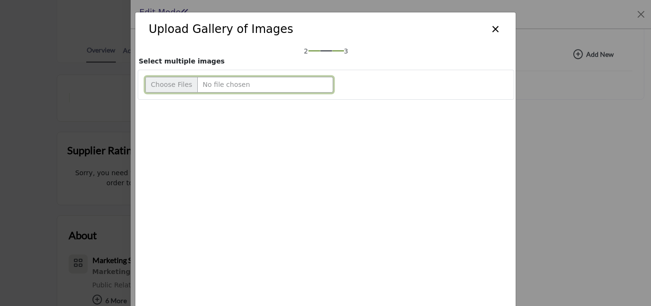
click at [183, 83] on input "Upload file" at bounding box center [239, 85] width 188 height 16
type input "**********"
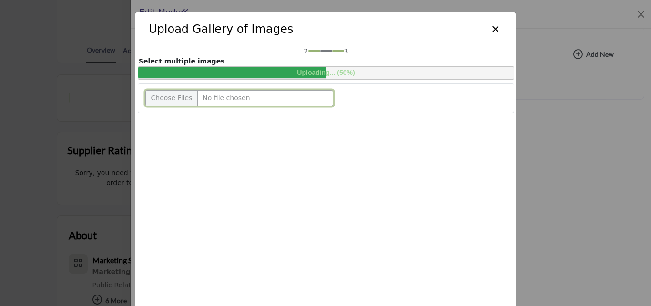
scroll to position [78, 0]
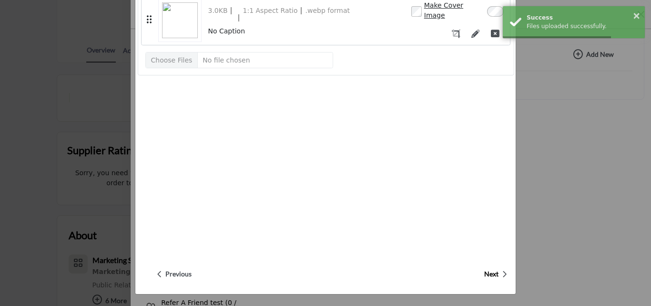
click at [485, 272] on span "Next" at bounding box center [492, 274] width 14 height 10
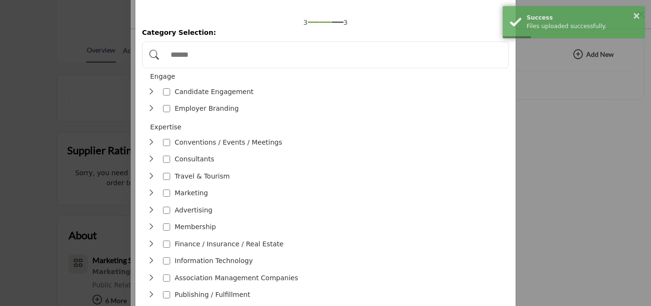
scroll to position [0, 0]
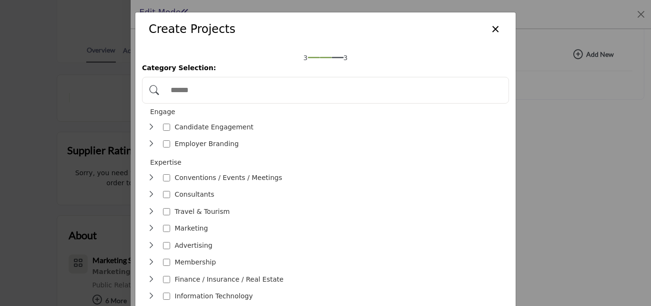
click at [217, 94] on input "Search Category" at bounding box center [335, 90] width 339 height 21
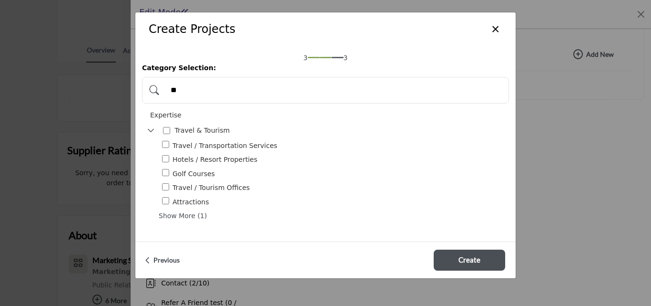
type input "*"
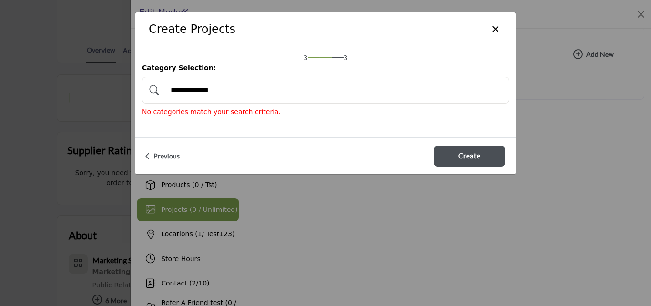
type input "**********"
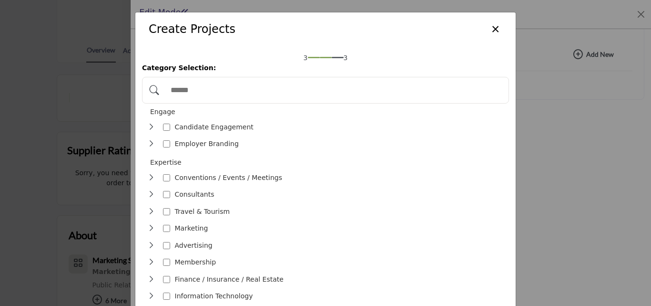
paste input "**********"
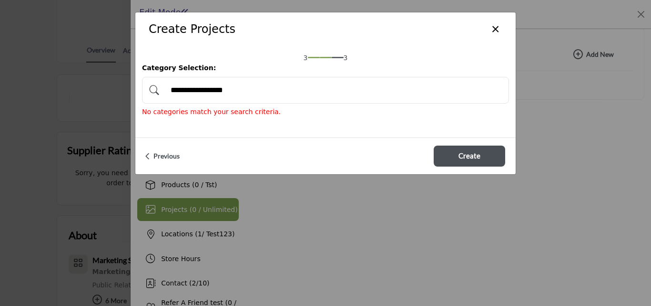
click at [209, 90] on input "**********" at bounding box center [335, 90] width 339 height 21
type input "**********"
click at [266, 130] on div "**********" at bounding box center [325, 88] width 381 height 84
click at [500, 29] on button "×" at bounding box center [496, 28] width 14 height 18
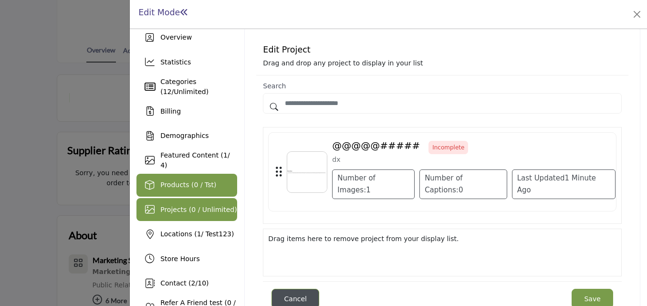
click at [169, 176] on div "Products (0 / Tst)" at bounding box center [186, 185] width 101 height 23
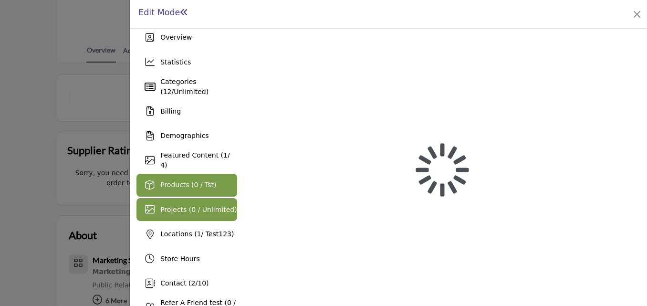
click at [177, 206] on span "Projects (0 / Unlimited)" at bounding box center [198, 210] width 77 height 8
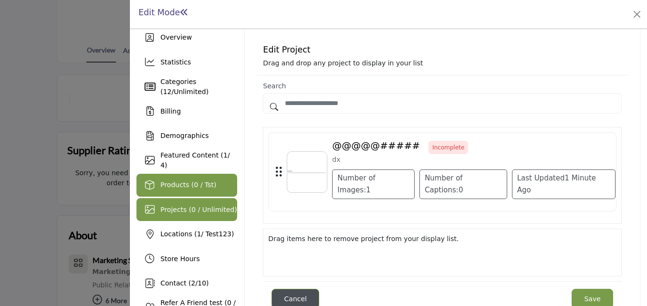
click at [205, 188] on span "Products (0 / Tst)" at bounding box center [188, 185] width 56 height 8
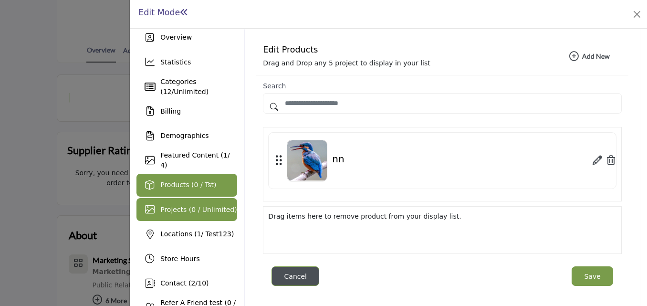
click at [205, 207] on span "Projects (0 / Unlimited)" at bounding box center [198, 210] width 77 height 8
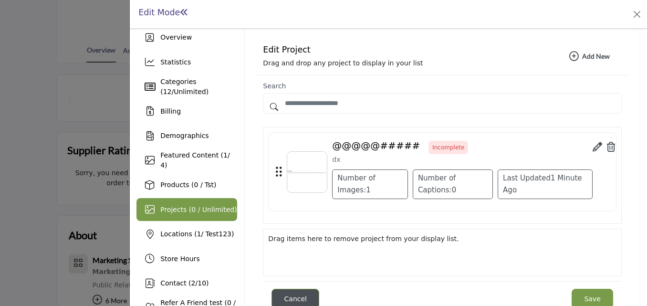
click at [607, 146] on icon at bounding box center [611, 147] width 9 height 10
